Goal: Task Accomplishment & Management: Use online tool/utility

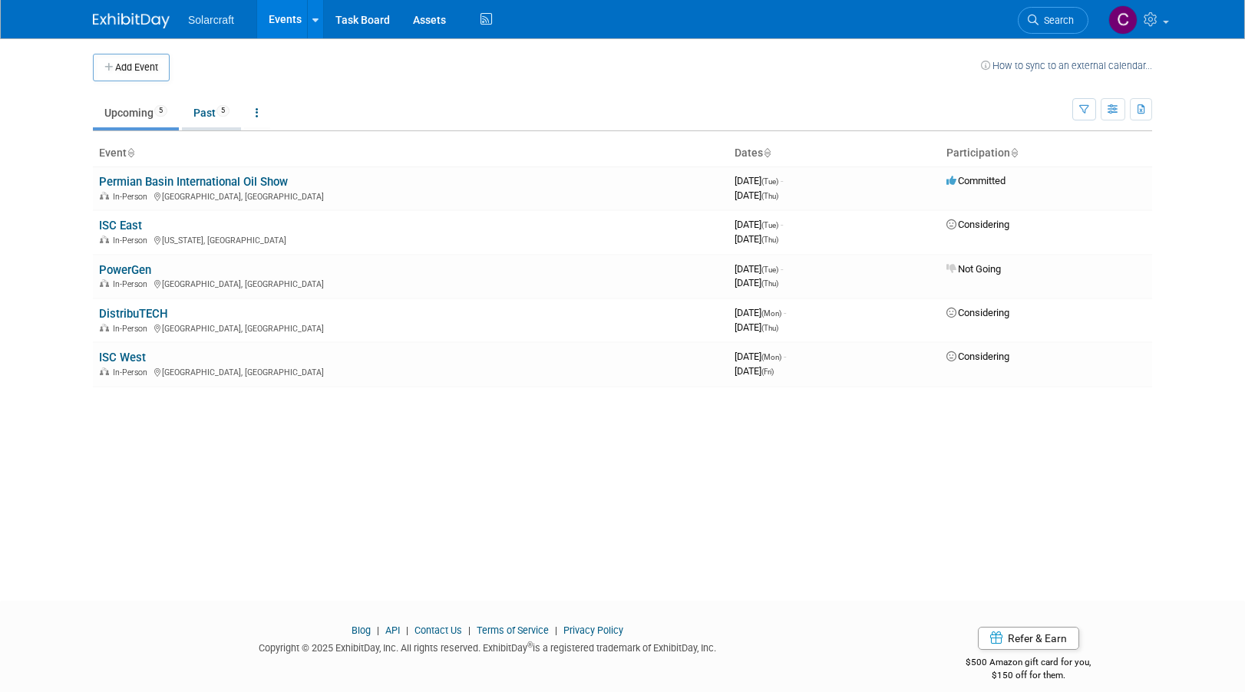
click at [205, 109] on link "Past 5" at bounding box center [211, 112] width 59 height 29
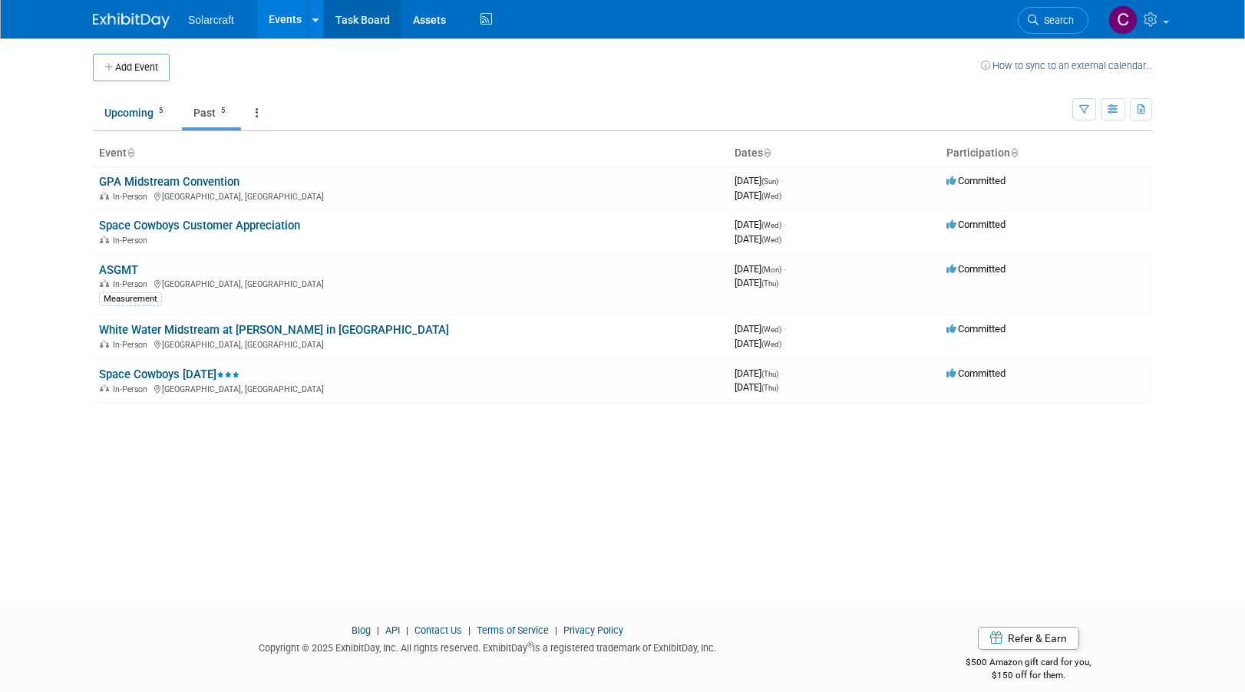
click at [358, 19] on link "Task Board" at bounding box center [363, 19] width 78 height 38
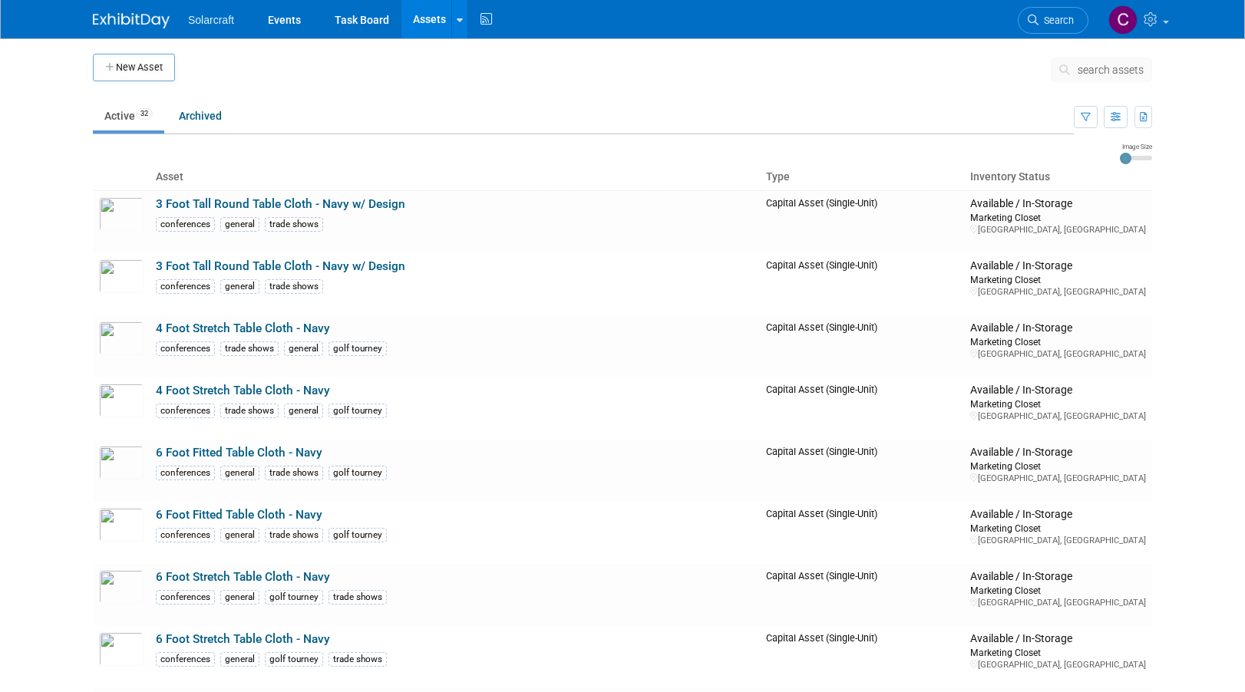
click at [150, 17] on img at bounding box center [131, 20] width 77 height 15
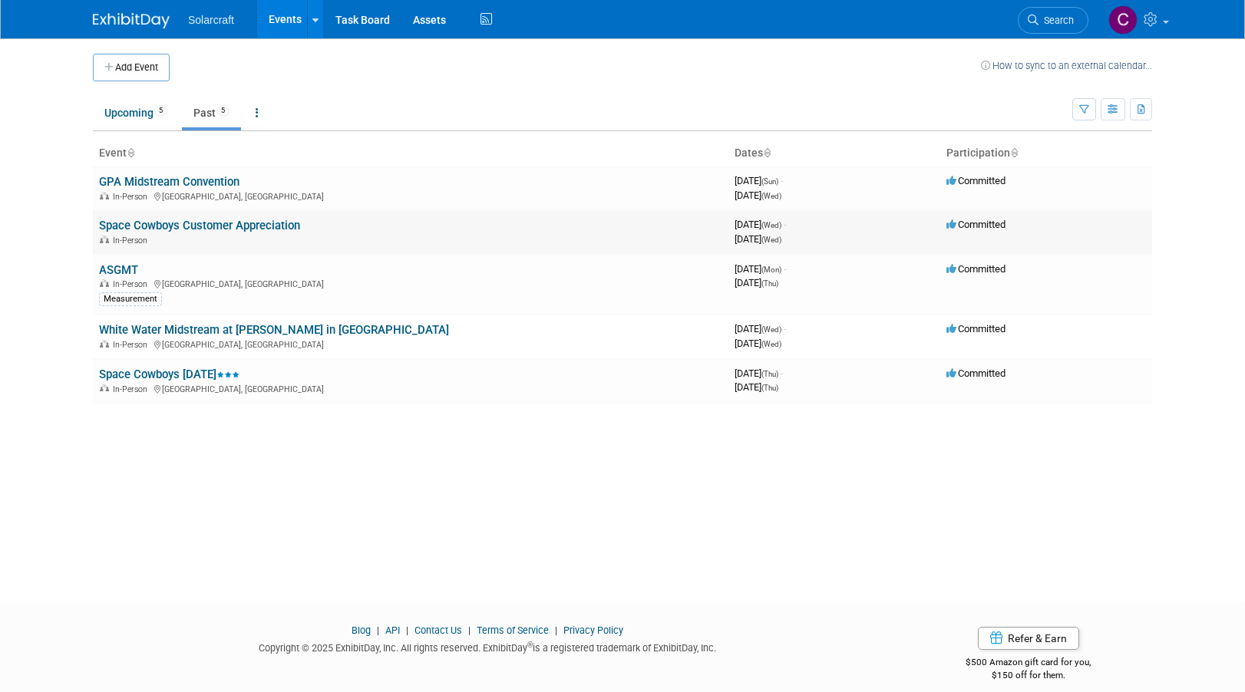
click at [231, 228] on link "Space Cowboys Customer Appreciation" at bounding box center [199, 226] width 201 height 14
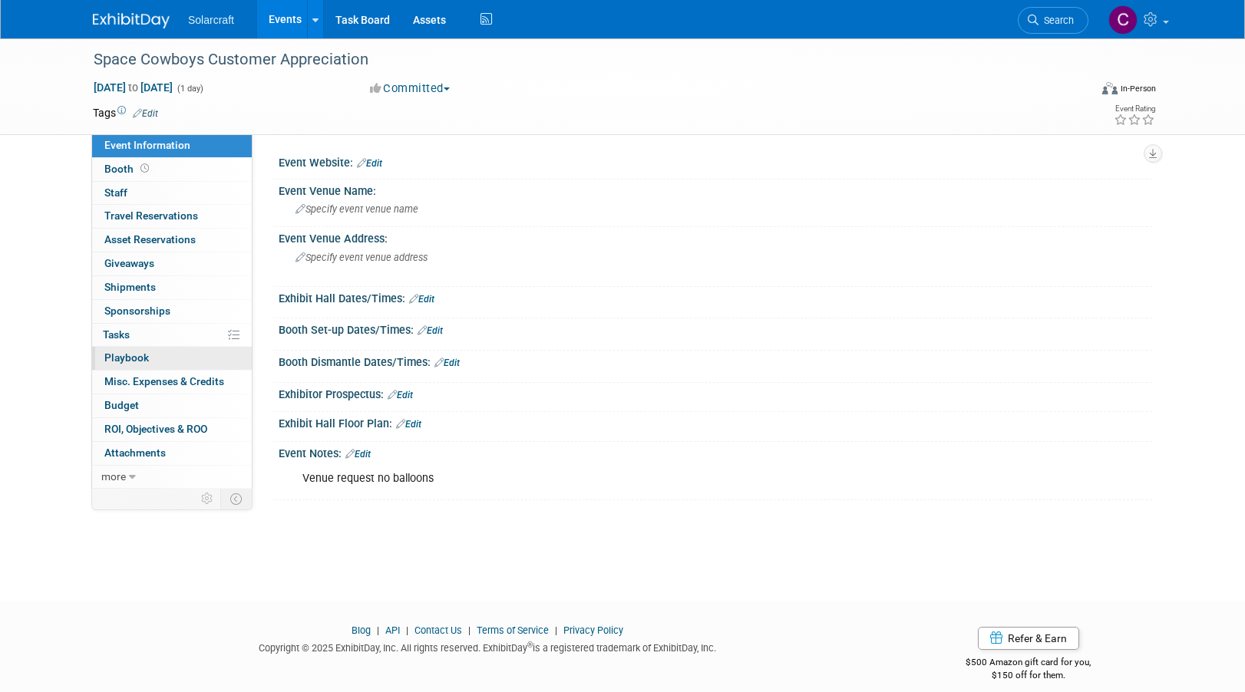
scroll to position [15, 0]
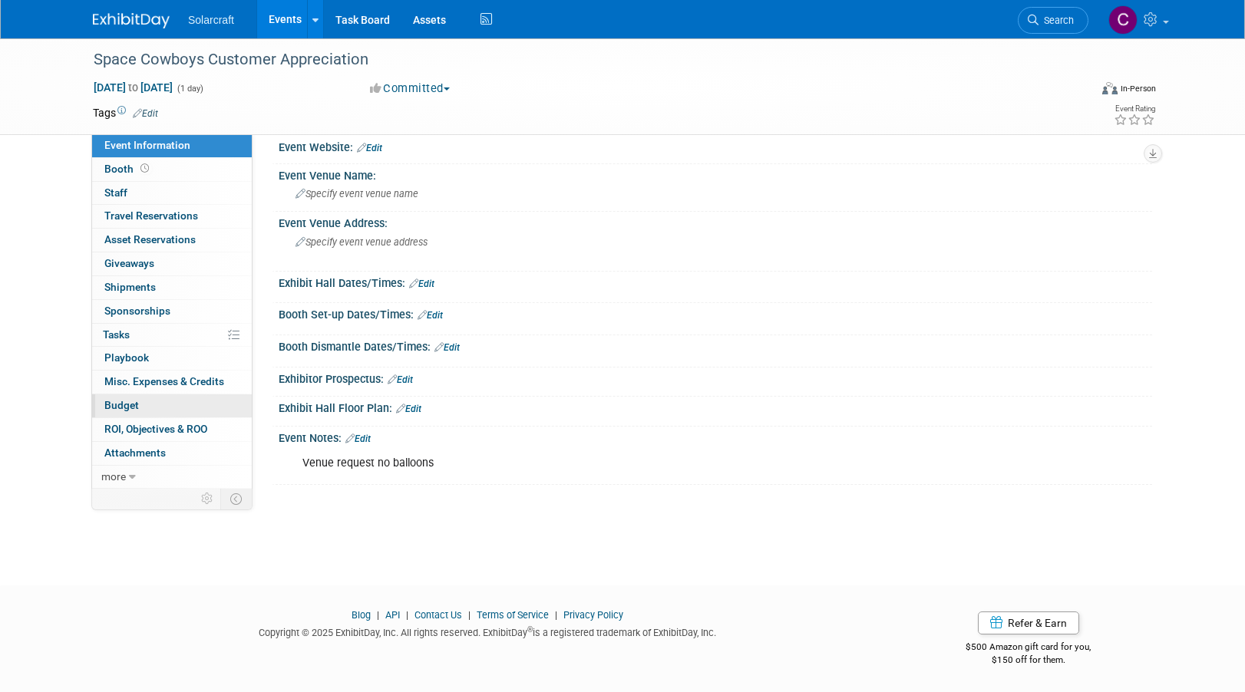
click at [128, 403] on span "Budget" at bounding box center [121, 405] width 35 height 12
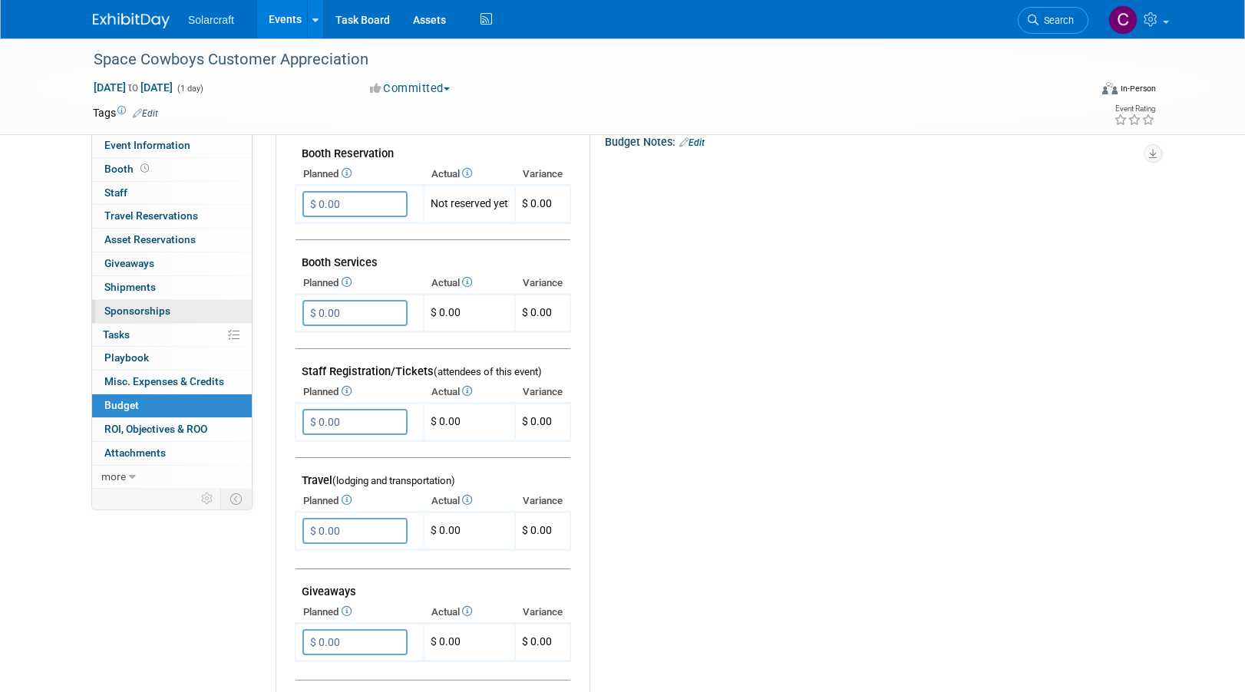
scroll to position [310, 0]
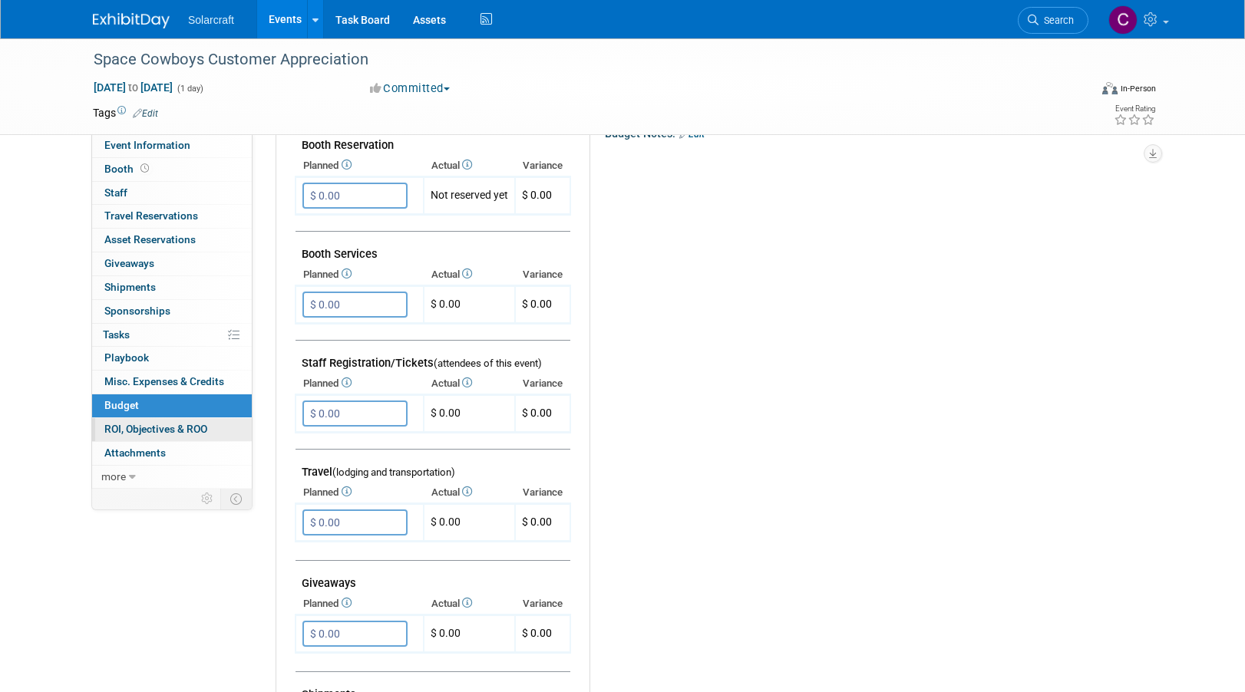
click at [169, 428] on span "ROI, Objectives & ROO 0" at bounding box center [155, 429] width 103 height 12
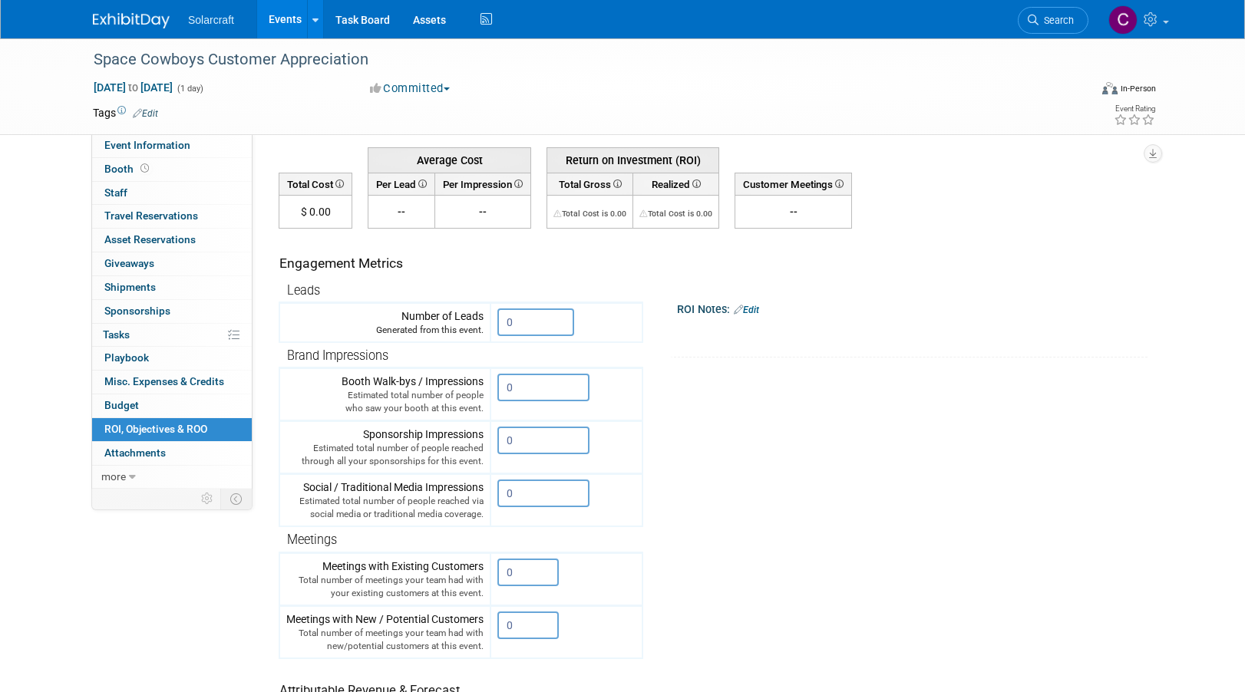
scroll to position [63, 0]
click at [147, 453] on span "Attachments 0" at bounding box center [134, 453] width 61 height 12
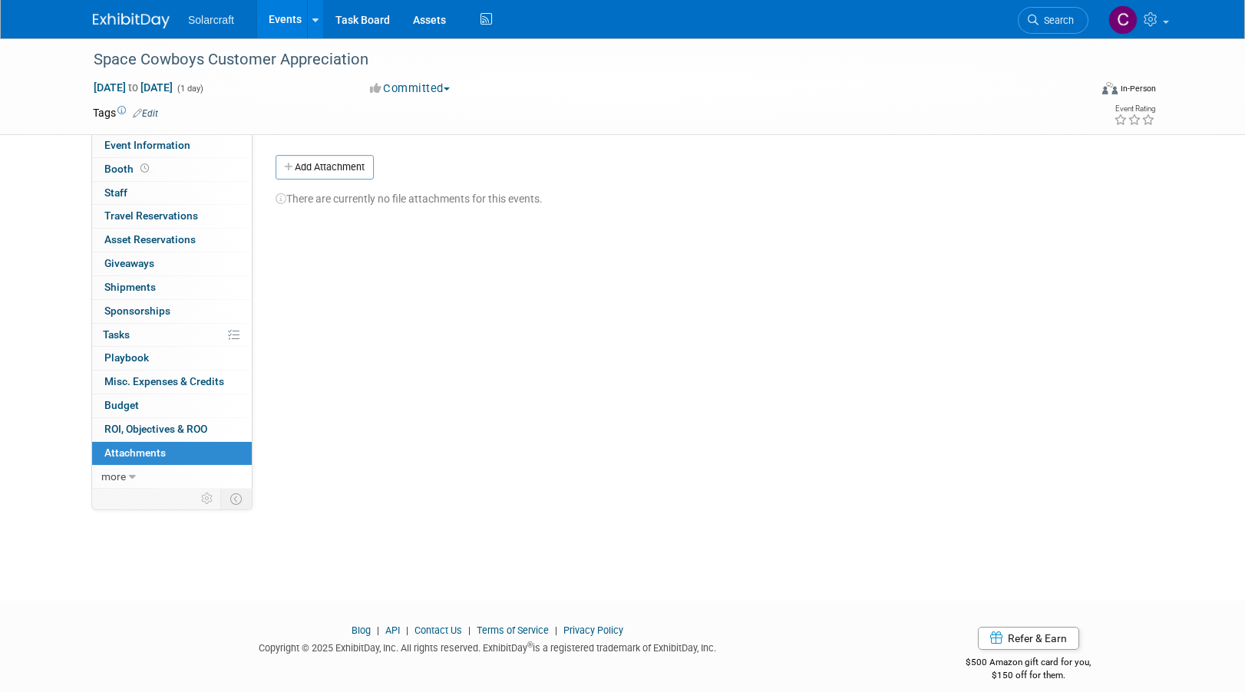
click at [283, 21] on link "Events" at bounding box center [285, 19] width 56 height 38
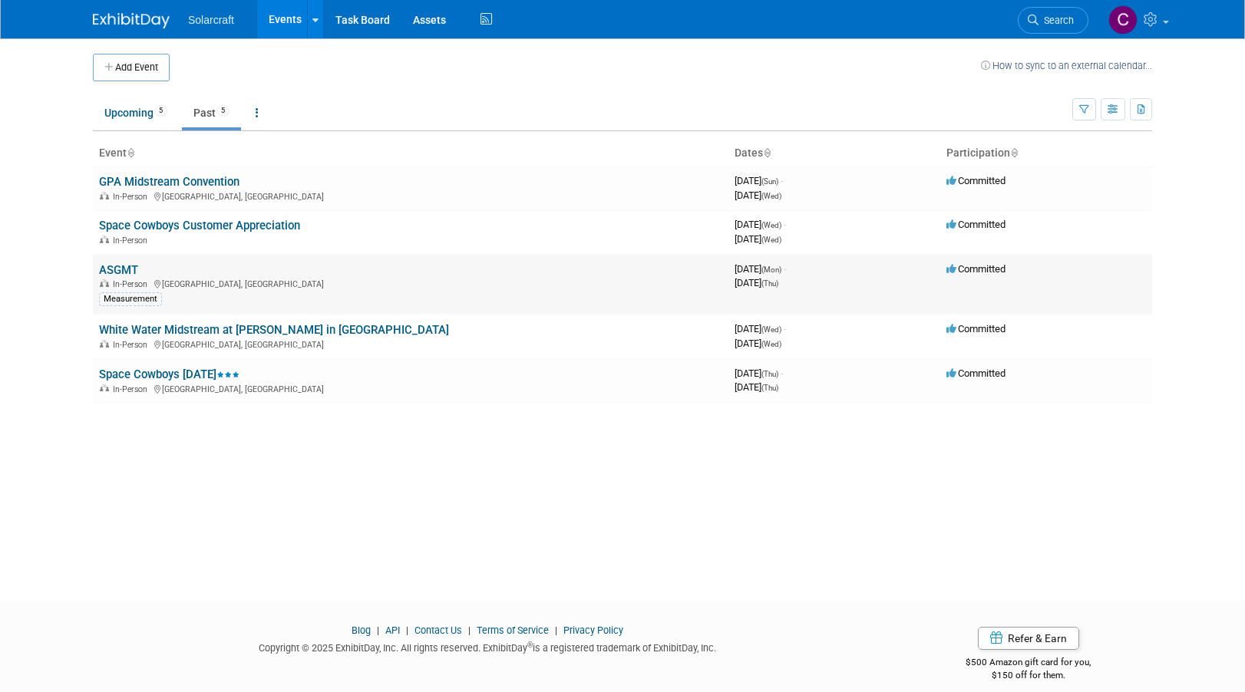
click at [122, 269] on link "ASGMT" at bounding box center [118, 270] width 39 height 14
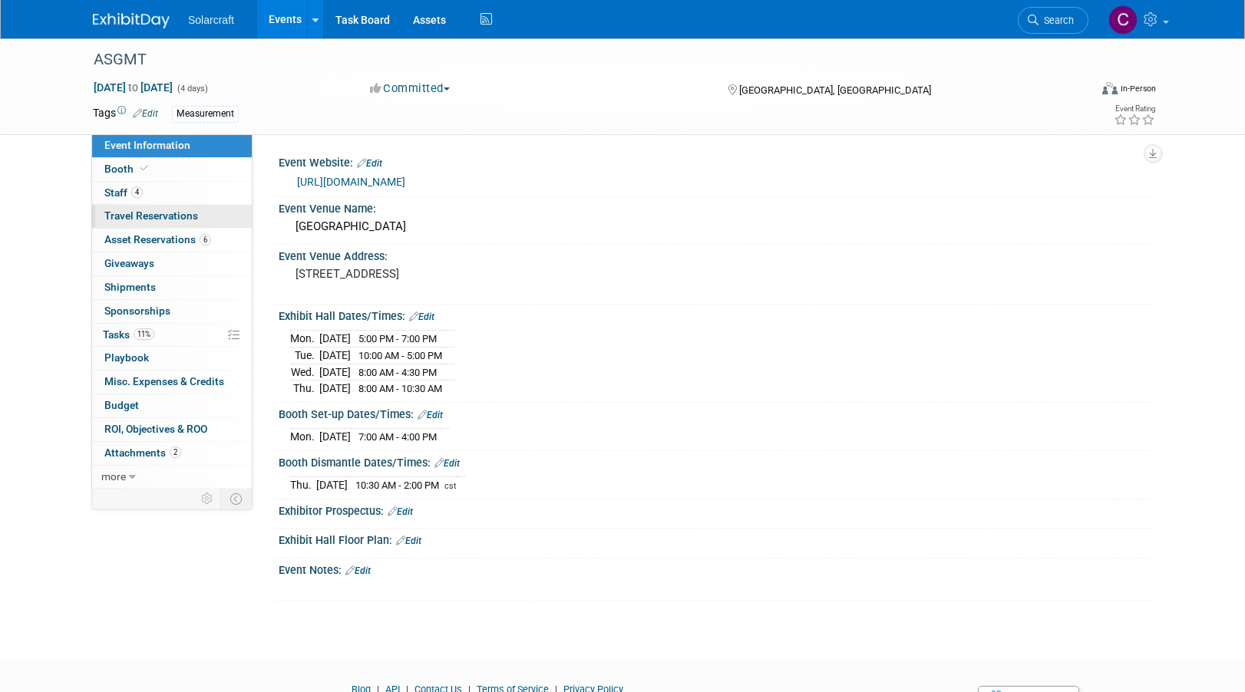
click at [173, 214] on span "Travel Reservations 0" at bounding box center [151, 216] width 94 height 12
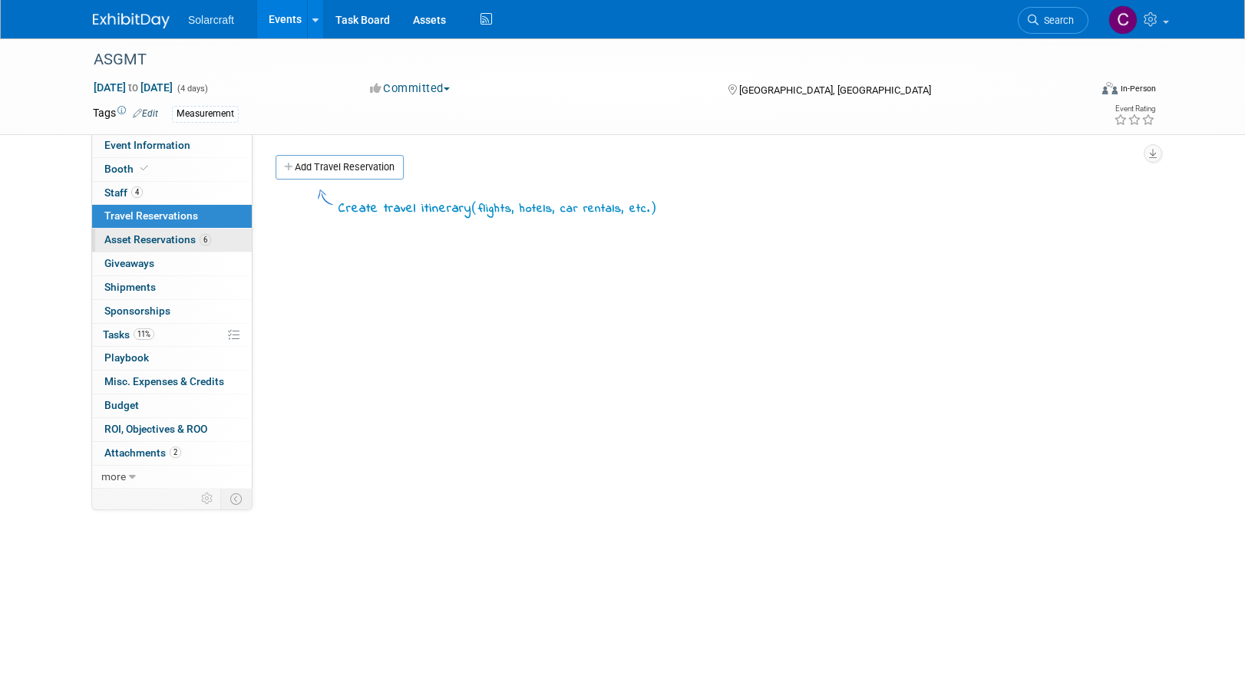
click at [167, 236] on span "Asset Reservations 6" at bounding box center [157, 239] width 107 height 12
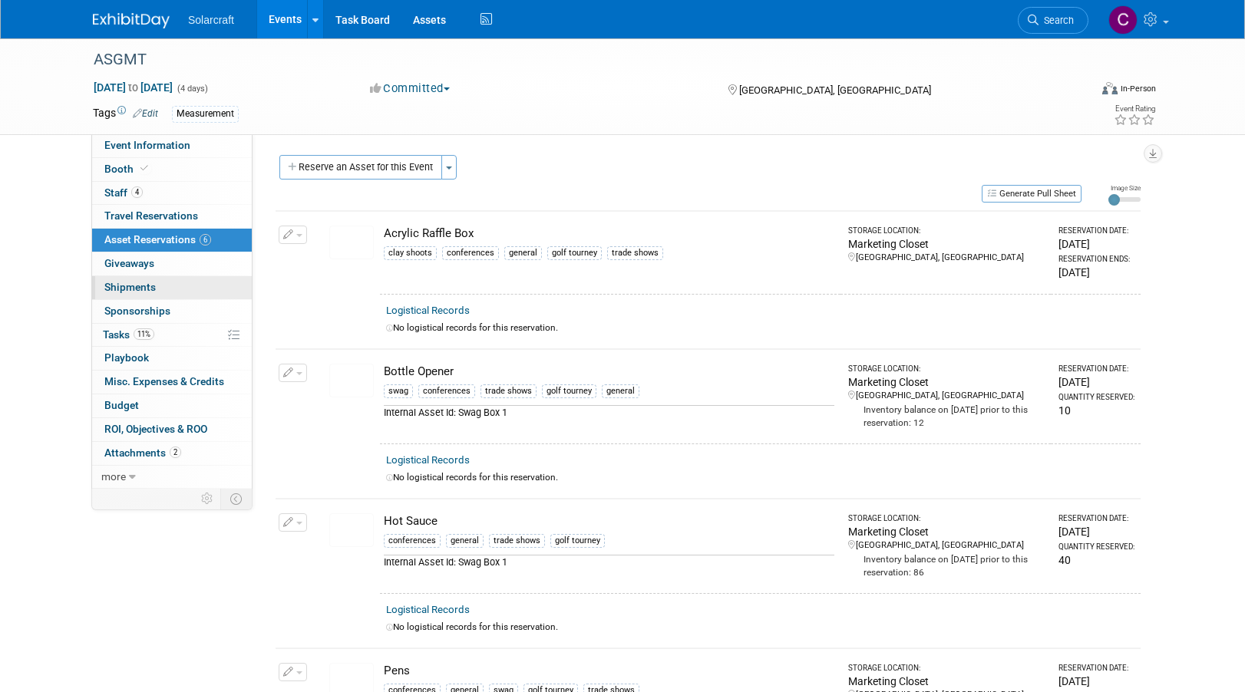
click at [143, 283] on span "Shipments 0" at bounding box center [129, 287] width 51 height 12
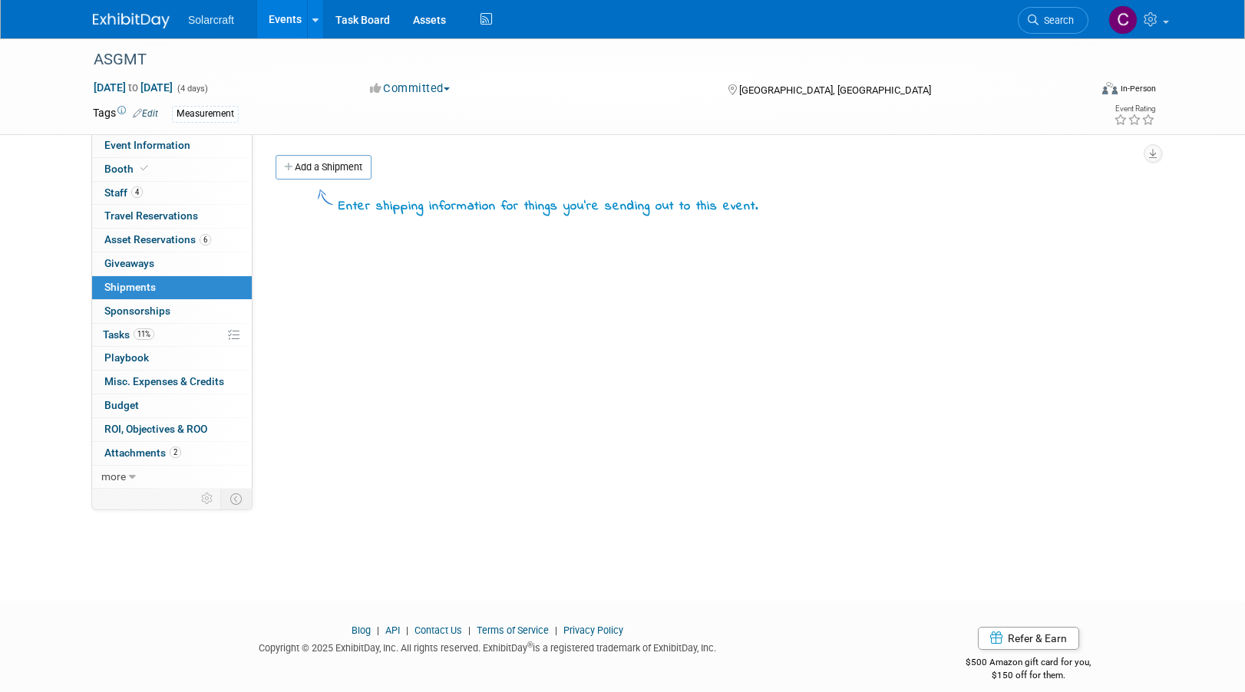
scroll to position [15, 0]
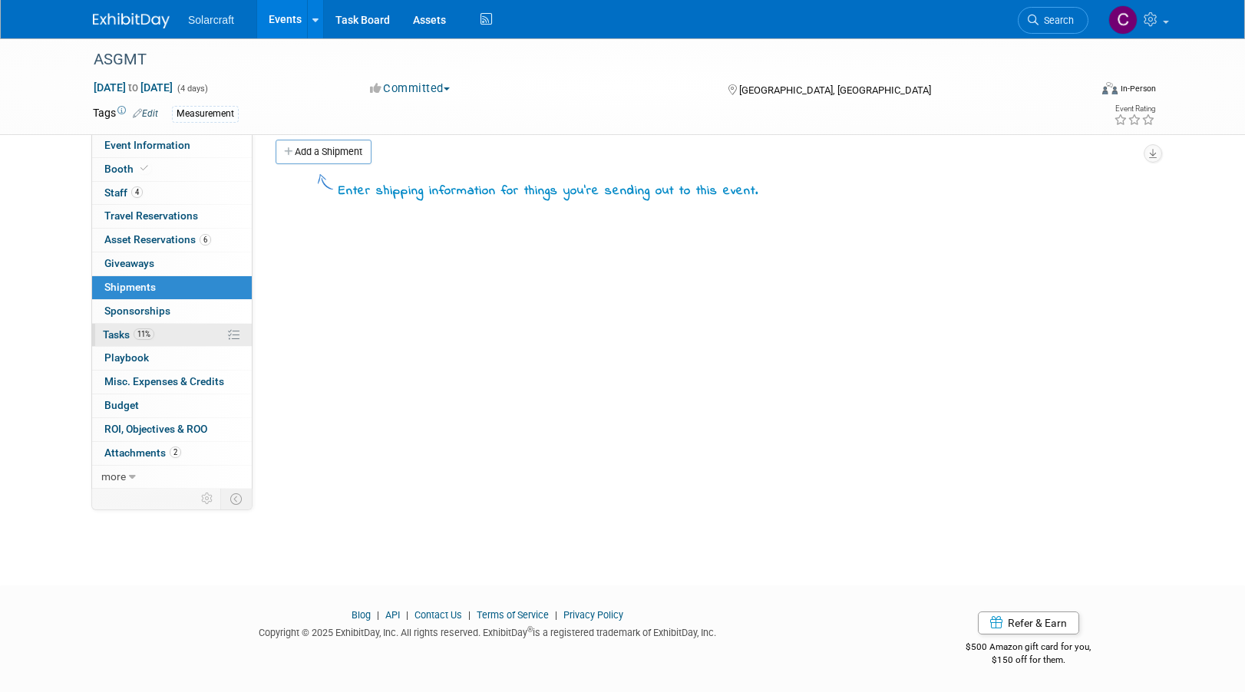
click at [116, 329] on span "Tasks 11%" at bounding box center [128, 334] width 51 height 12
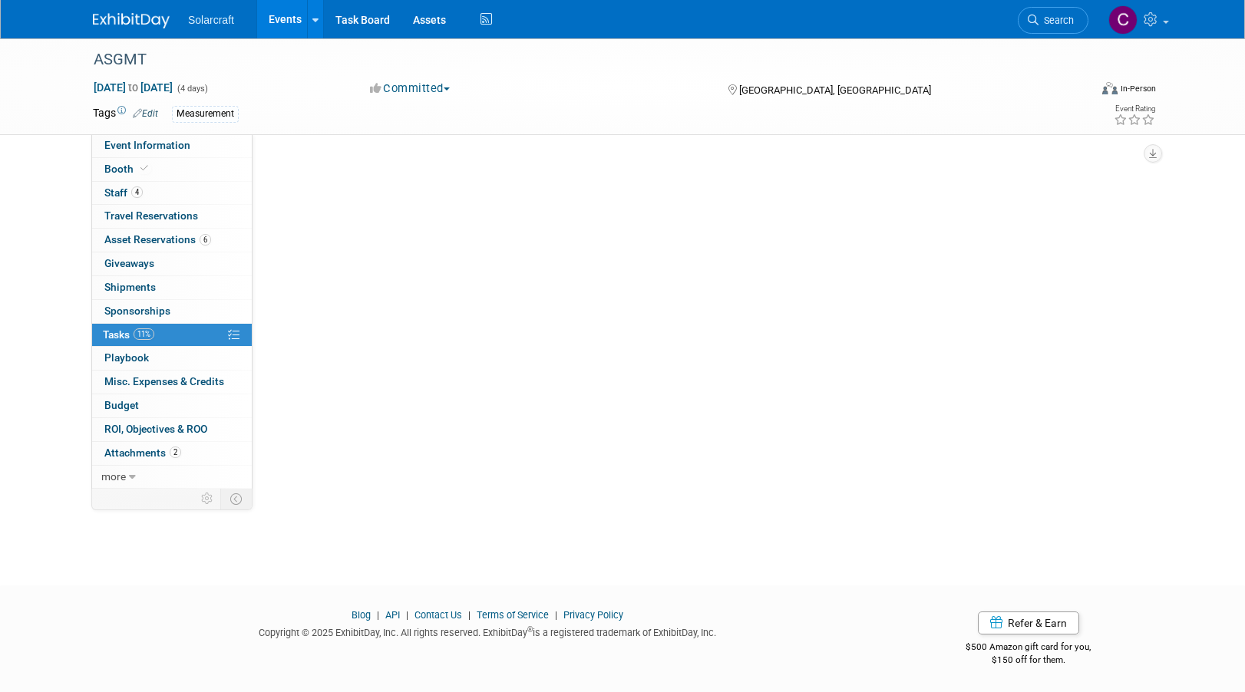
scroll to position [0, 0]
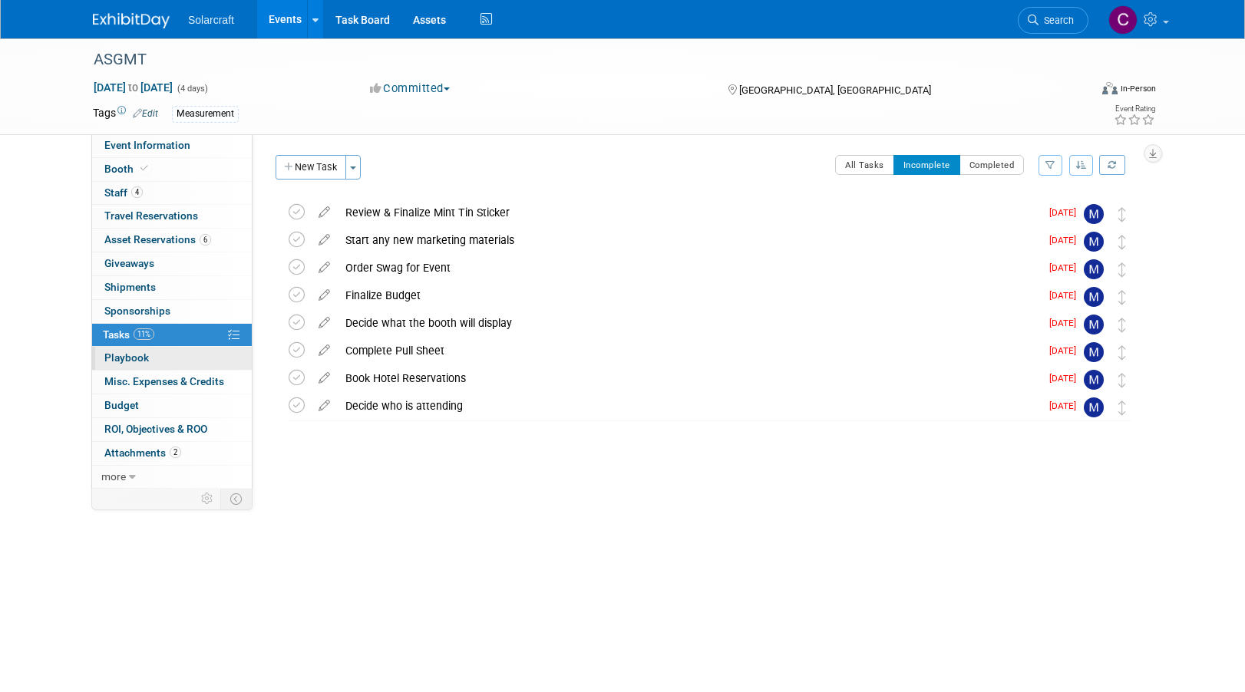
click at [126, 356] on span "Playbook 0" at bounding box center [126, 358] width 45 height 12
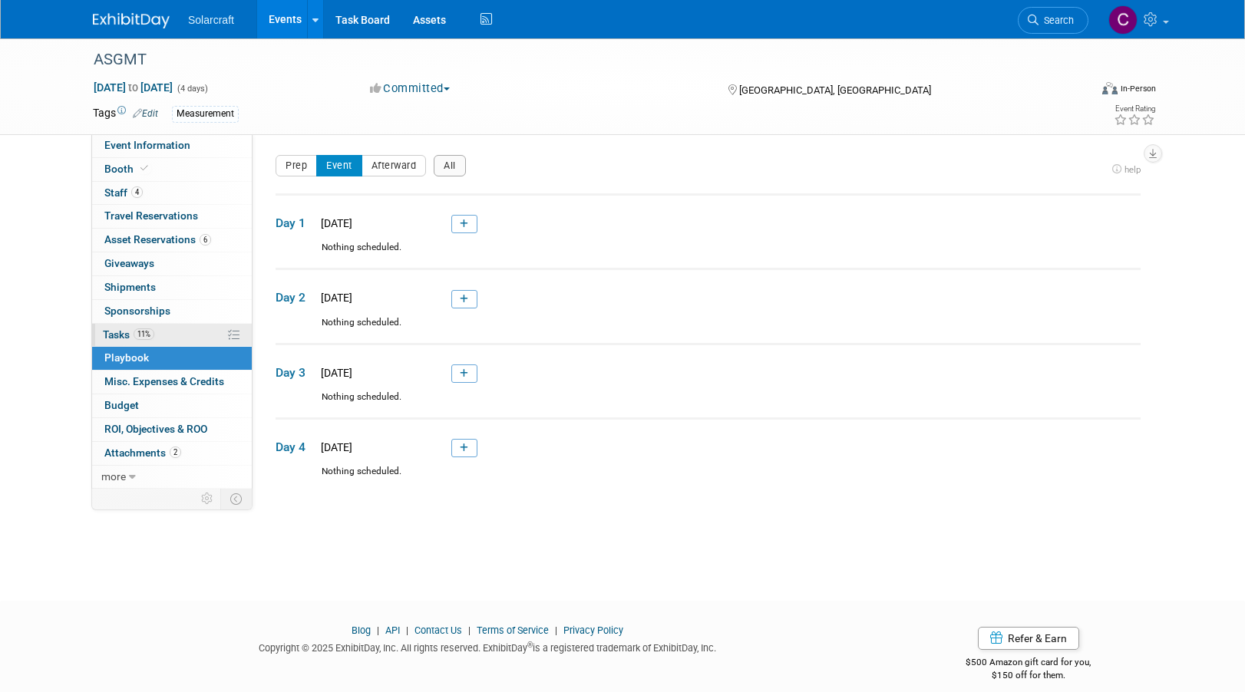
scroll to position [15, 0]
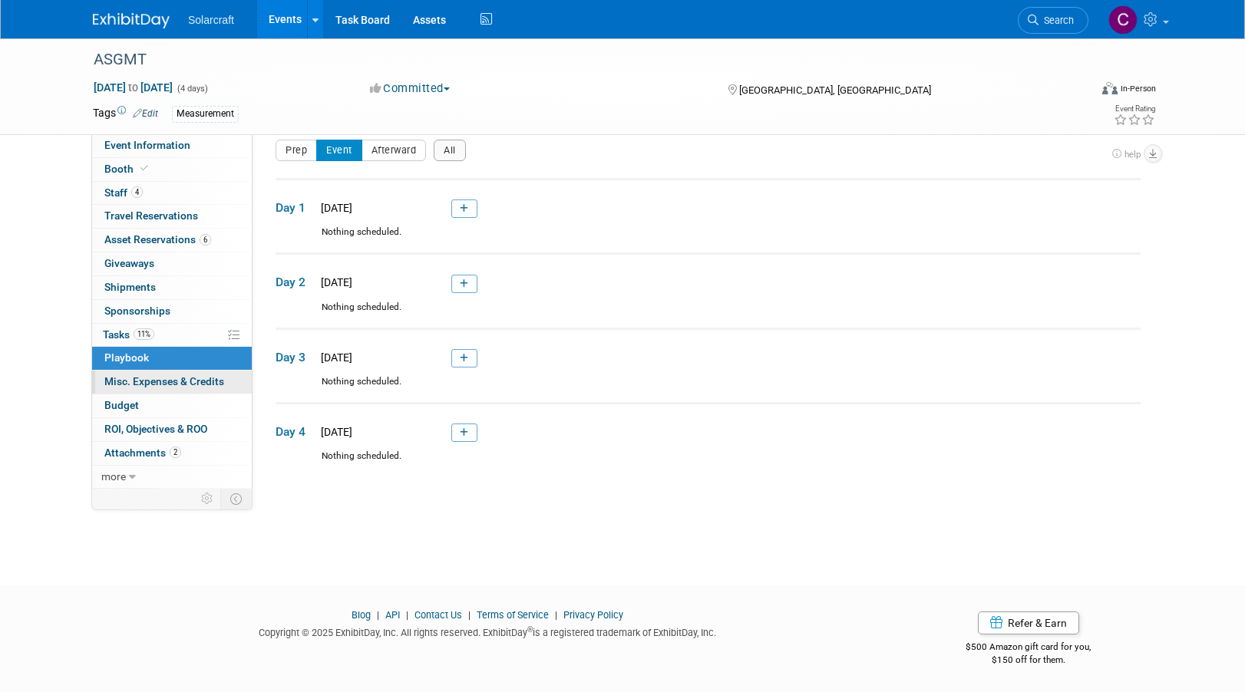
click at [157, 378] on span "Misc. Expenses & Credits 0" at bounding box center [164, 381] width 120 height 12
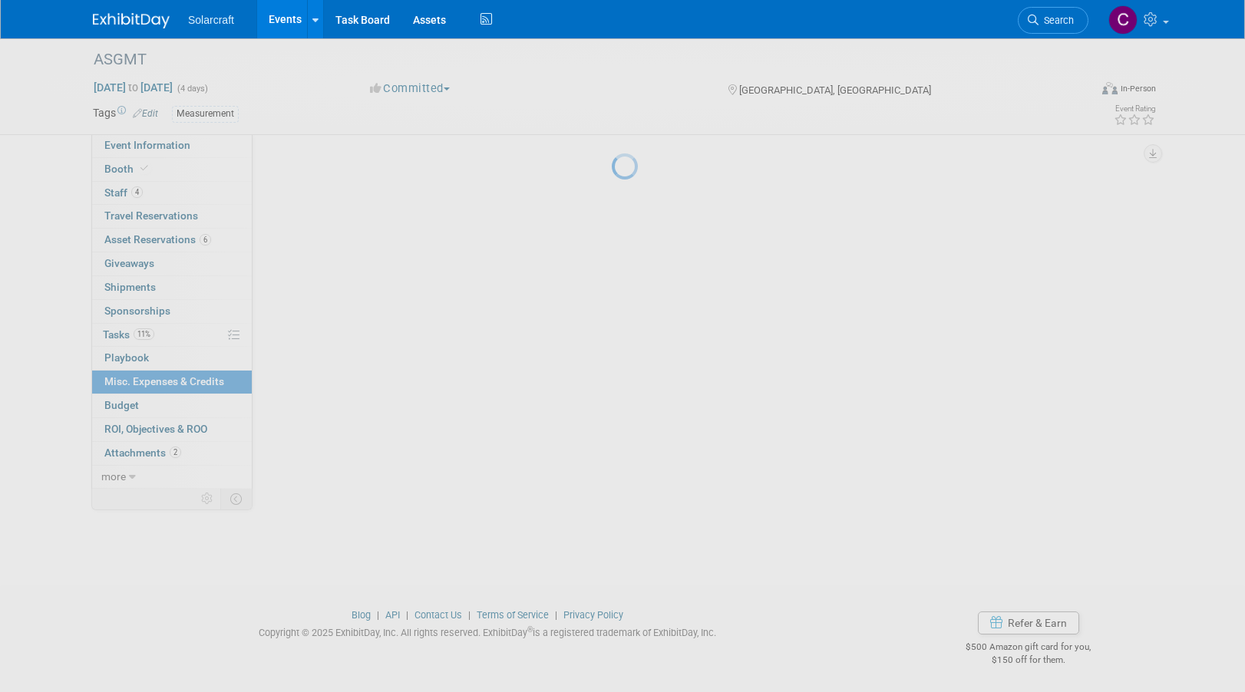
scroll to position [0, 0]
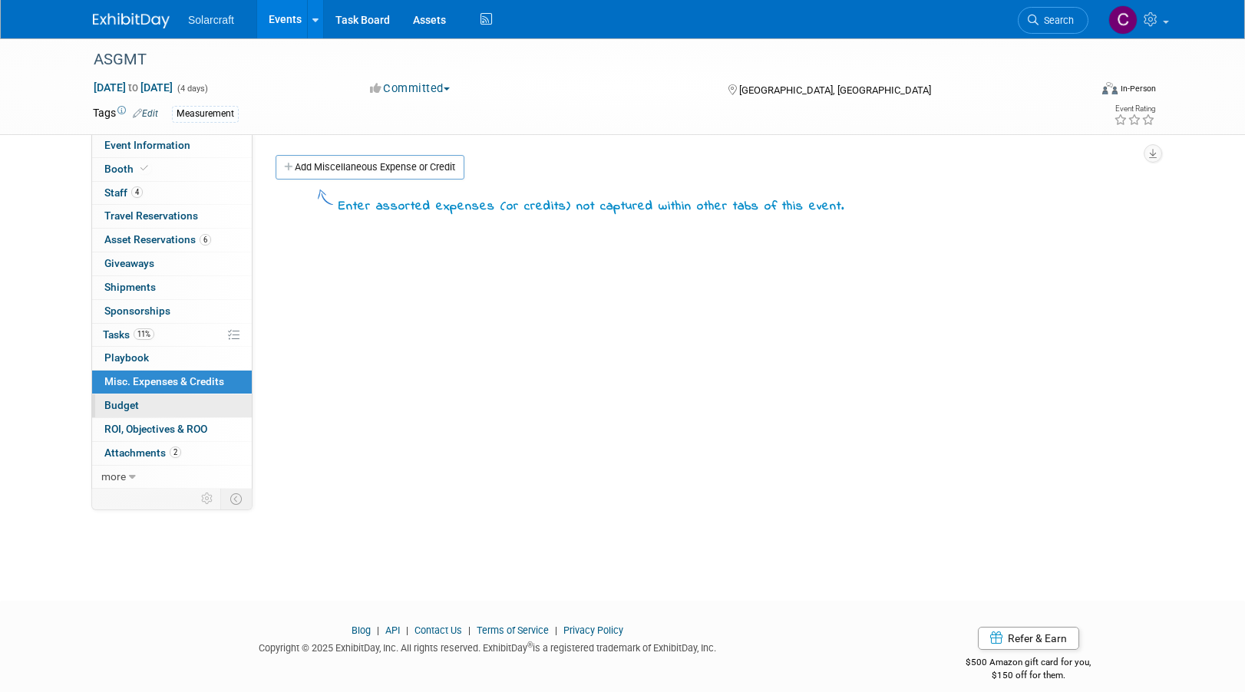
click at [133, 402] on span "Budget" at bounding box center [121, 405] width 35 height 12
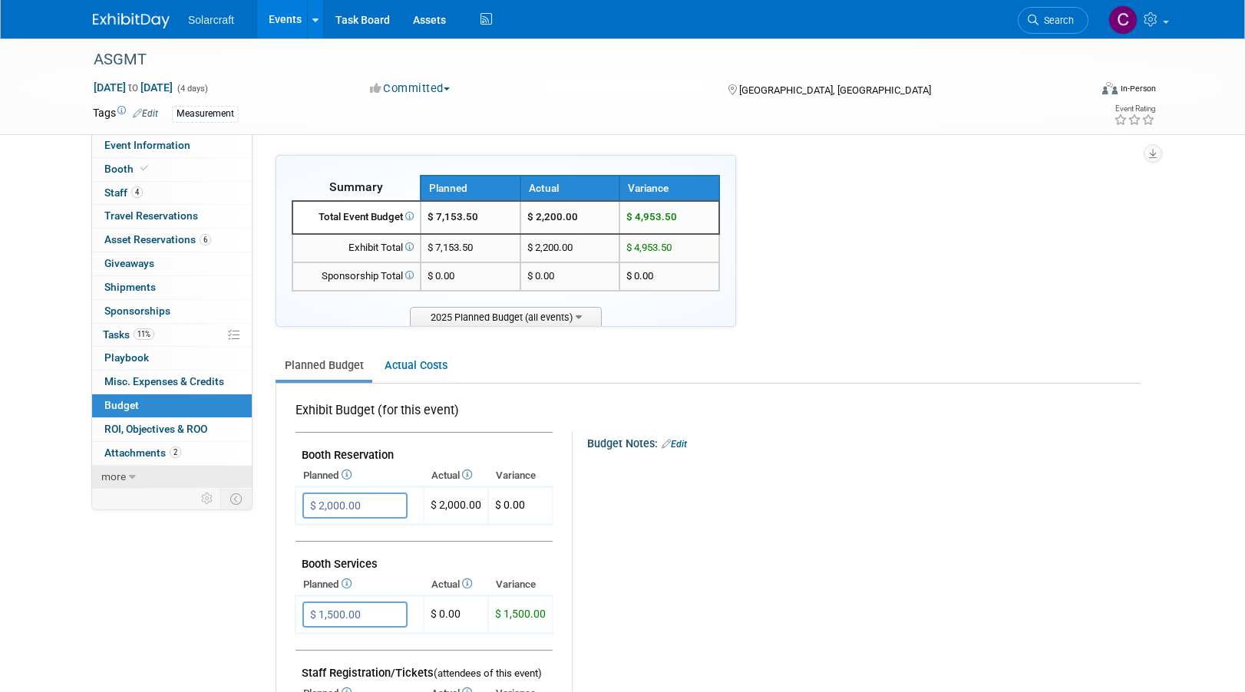
click at [117, 478] on span "more" at bounding box center [113, 476] width 25 height 12
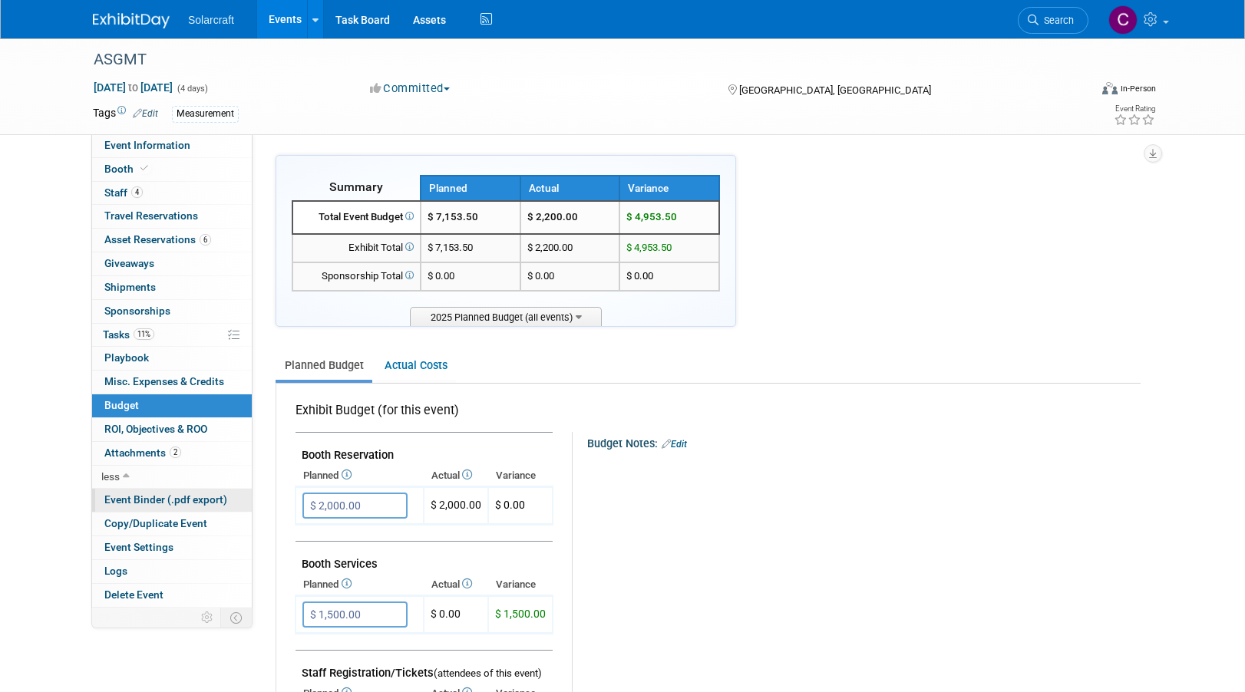
click at [158, 498] on span "Event Binder (.pdf export)" at bounding box center [165, 499] width 123 height 12
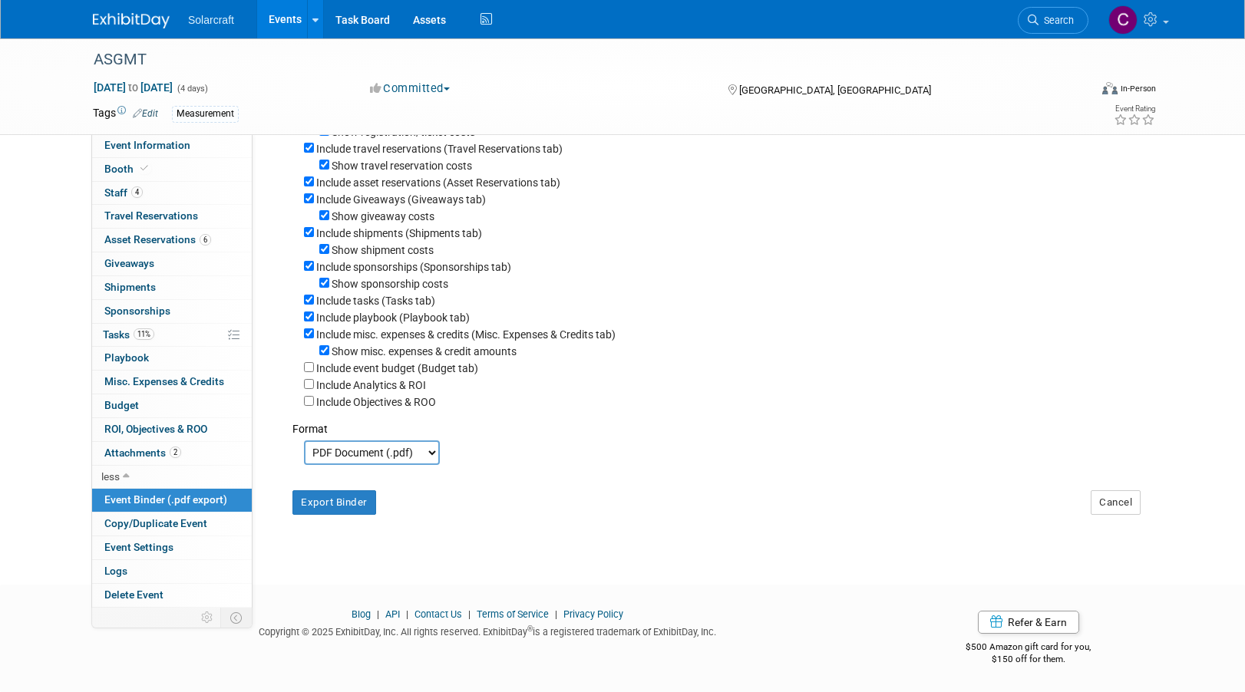
scroll to position [208, 0]
click at [326, 500] on button "Export Binder" at bounding box center [334, 502] width 84 height 25
click at [288, 21] on link "Events" at bounding box center [285, 19] width 56 height 38
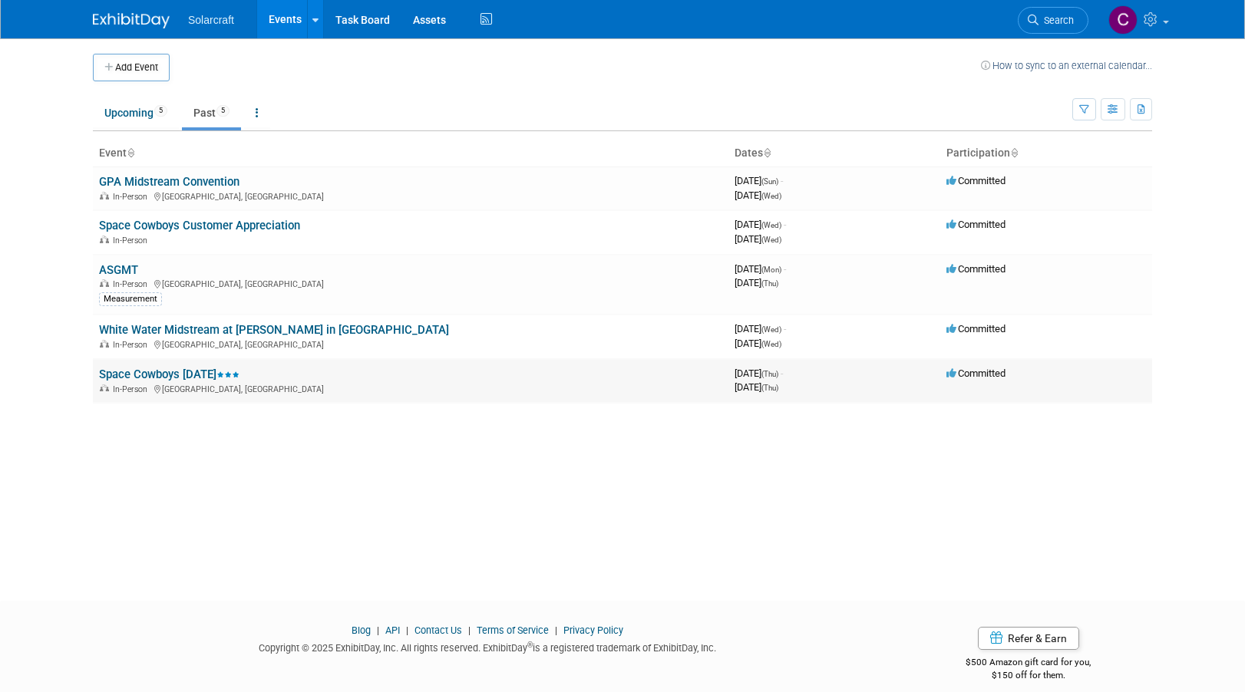
click at [219, 372] on link "Space Cowboys [DATE]" at bounding box center [169, 375] width 140 height 14
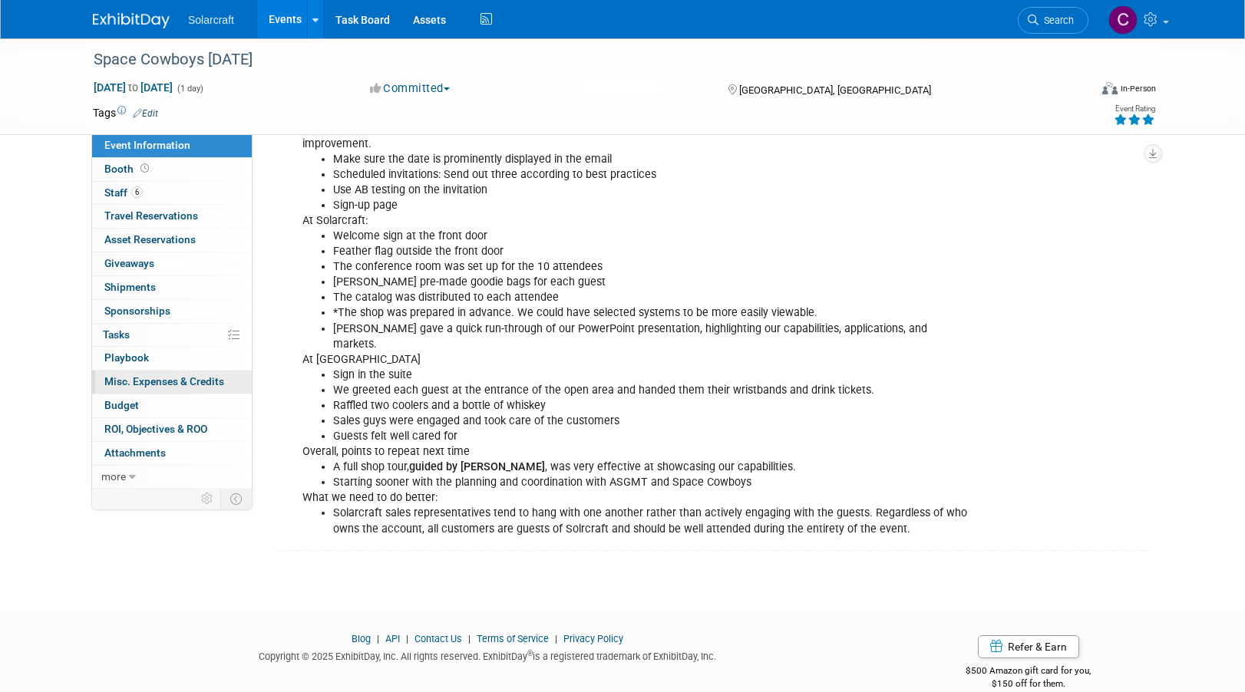
scroll to position [436, 0]
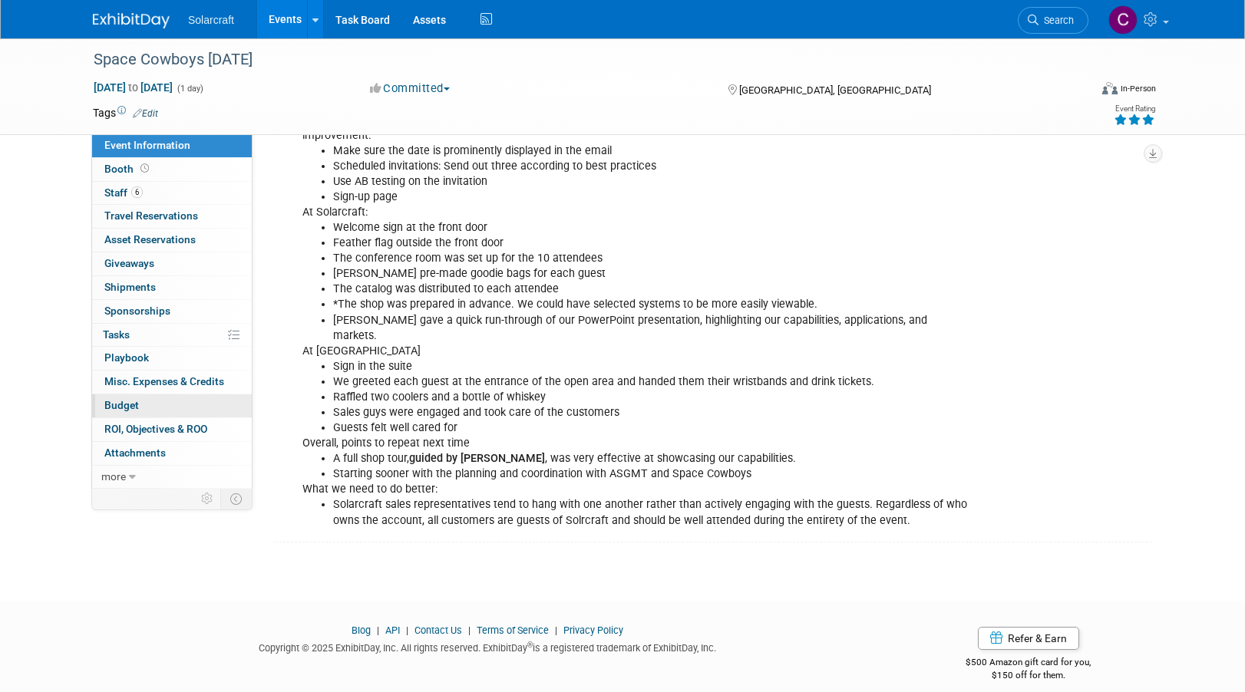
click at [127, 404] on span "Budget" at bounding box center [121, 405] width 35 height 12
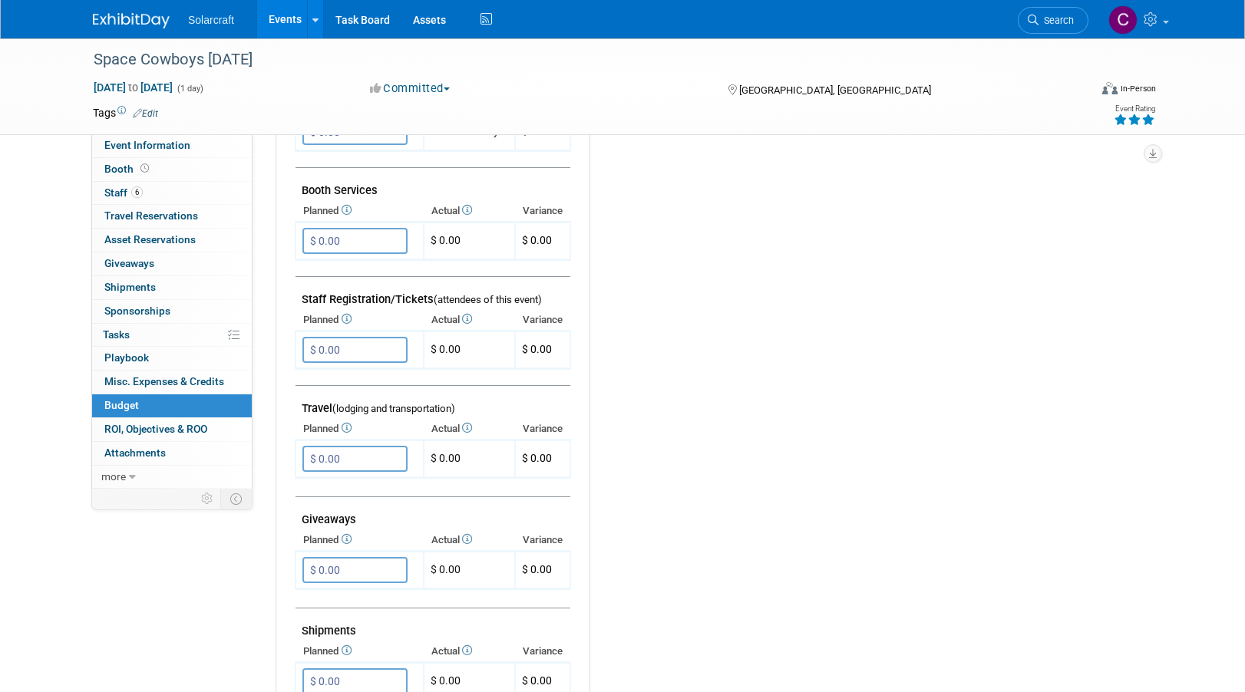
scroll to position [0, 0]
